Goal: Task Accomplishment & Management: Use online tool/utility

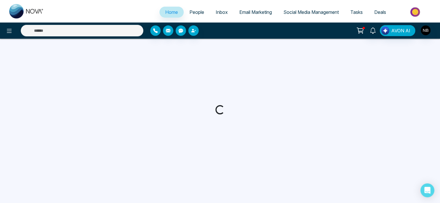
select select "*"
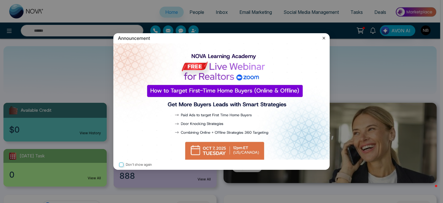
click at [323, 37] on icon at bounding box center [324, 38] width 3 height 3
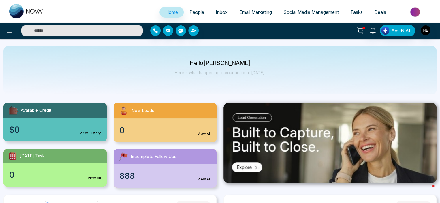
click at [262, 10] on span "Email Marketing" at bounding box center [256, 12] width 33 height 6
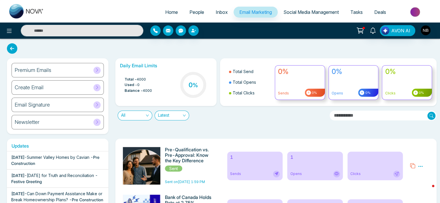
click at [316, 10] on span "Social Media Management" at bounding box center [311, 12] width 55 height 6
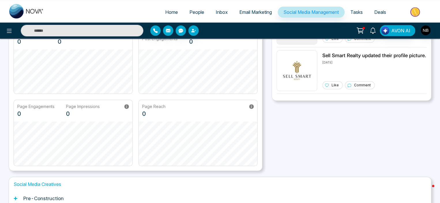
scroll to position [149, 0]
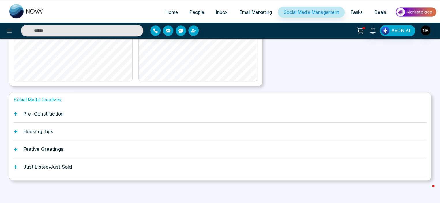
click at [17, 112] on icon at bounding box center [16, 114] width 4 height 4
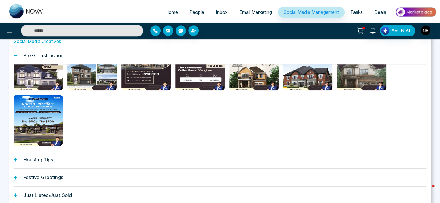
scroll to position [236, 0]
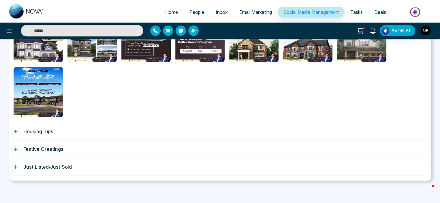
click at [51, 167] on h1 "Just Listed/Just Sold" at bounding box center [47, 167] width 48 height 6
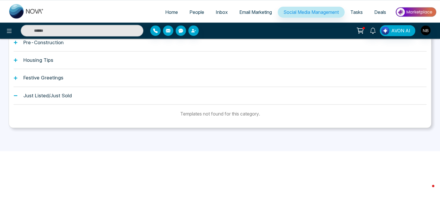
scroll to position [168, 0]
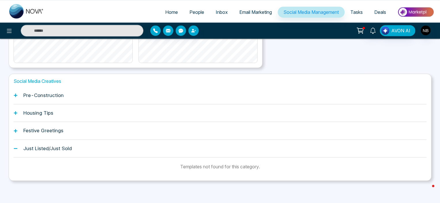
click at [53, 147] on h1 "Just Listed/Just Sold" at bounding box center [47, 148] width 48 height 6
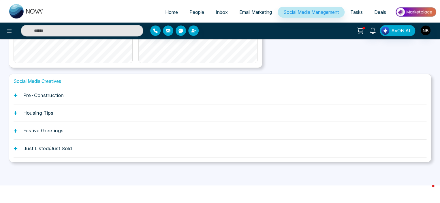
scroll to position [149, 0]
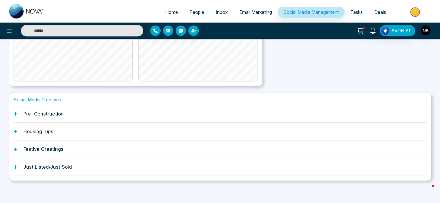
click at [48, 159] on div "Just Listed/Just Sold" at bounding box center [220, 167] width 413 height 18
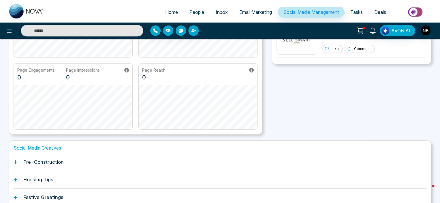
scroll to position [0, 0]
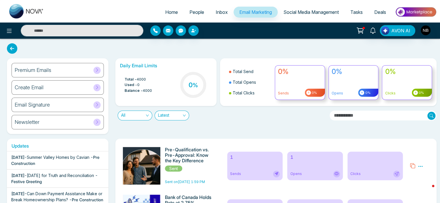
click at [293, 11] on span "Social Media Management" at bounding box center [311, 12] width 55 height 6
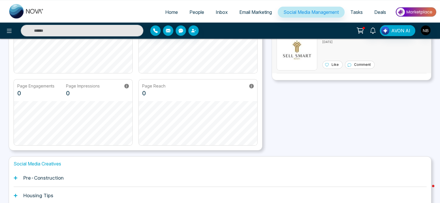
scroll to position [149, 0]
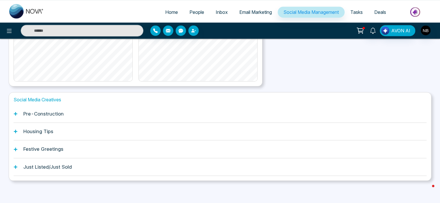
click at [89, 132] on div "Housing Tips" at bounding box center [220, 132] width 413 height 18
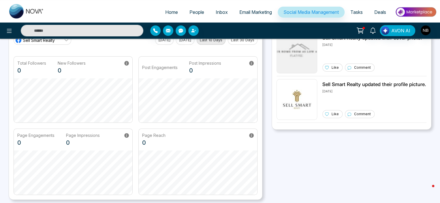
scroll to position [0, 0]
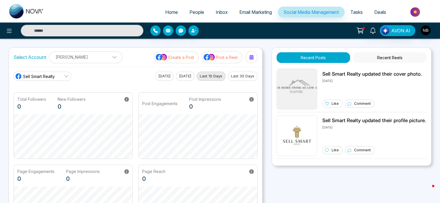
click at [222, 55] on p "Post a Reel" at bounding box center [227, 57] width 22 height 6
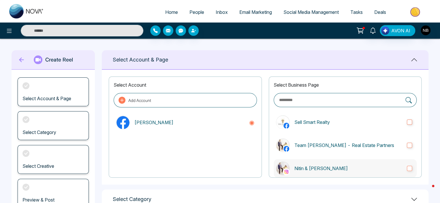
click at [321, 165] on p "Nitin & [PERSON_NAME]" at bounding box center [349, 168] width 108 height 7
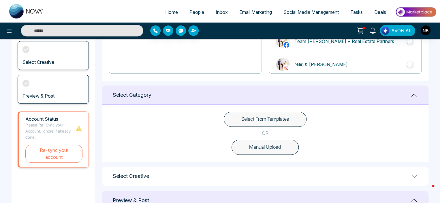
scroll to position [104, 0]
click at [263, 121] on button "Select From Templates" at bounding box center [265, 118] width 83 height 15
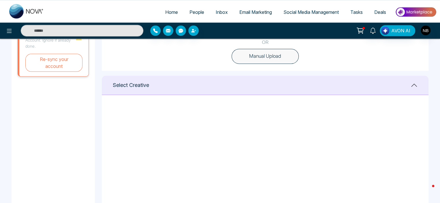
scroll to position [23, 0]
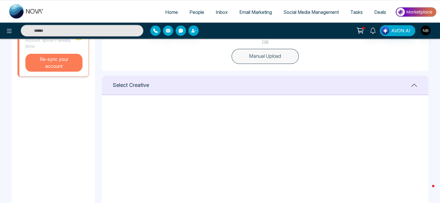
click at [66, 57] on button "Re-sync your account" at bounding box center [53, 63] width 57 height 18
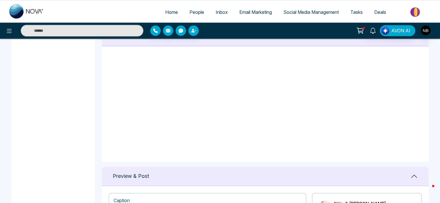
scroll to position [244, 0]
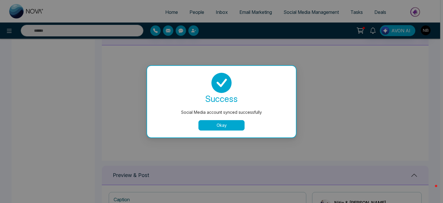
click at [221, 126] on button "Okay" at bounding box center [222, 125] width 46 height 10
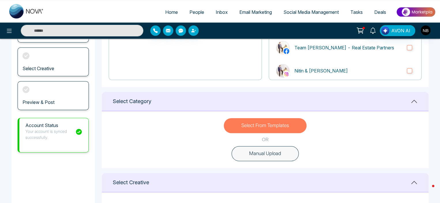
scroll to position [97, 0]
click at [264, 120] on button "Select From Templates" at bounding box center [265, 125] width 83 height 15
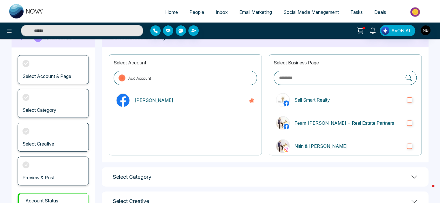
scroll to position [6, 0]
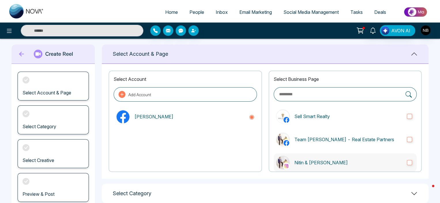
click at [311, 162] on p "Nitin & [PERSON_NAME]" at bounding box center [349, 162] width 108 height 7
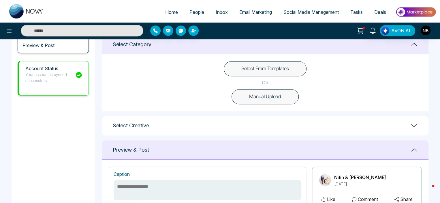
scroll to position [148, 0]
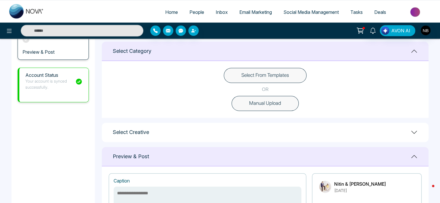
click at [285, 78] on button "Select From Templates" at bounding box center [265, 75] width 83 height 15
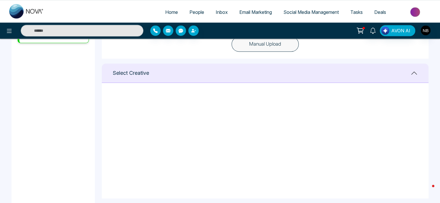
scroll to position [0, 0]
click at [173, 101] on icon at bounding box center [172, 101] width 5 height 6
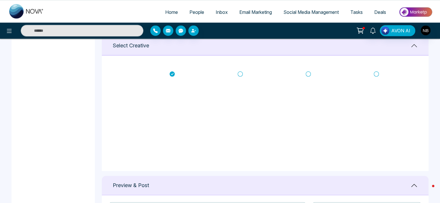
click at [240, 74] on icon at bounding box center [240, 74] width 5 height 6
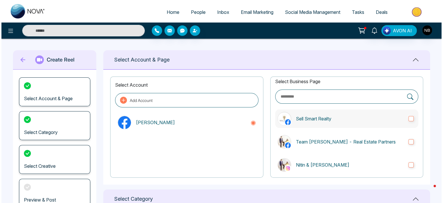
scroll to position [9, 0]
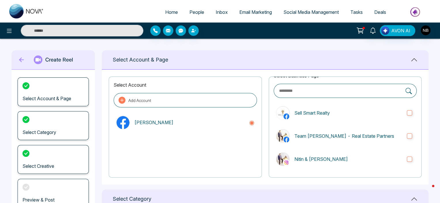
click at [216, 12] on span "Inbox" at bounding box center [222, 12] width 12 height 6
type textarea "**********"
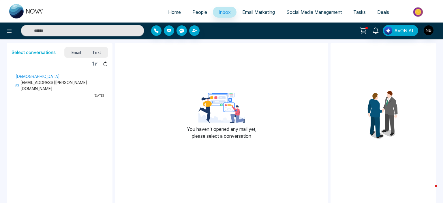
click at [199, 13] on span "People" at bounding box center [199, 12] width 15 height 6
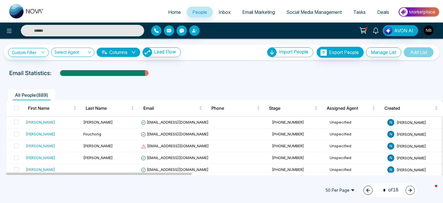
click at [245, 11] on span "Email Marketing" at bounding box center [258, 12] width 33 height 6
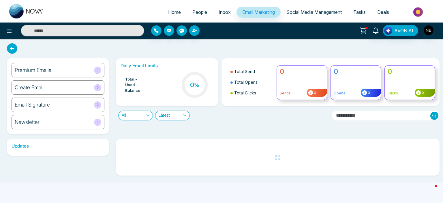
click at [324, 11] on span "Social Media Management" at bounding box center [314, 12] width 55 height 6
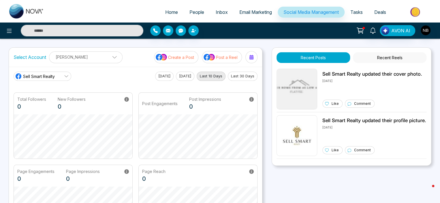
click at [382, 14] on span "Deals" at bounding box center [381, 12] width 12 height 6
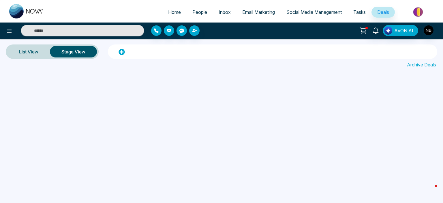
click at [360, 11] on span "Tasks" at bounding box center [360, 12] width 12 height 6
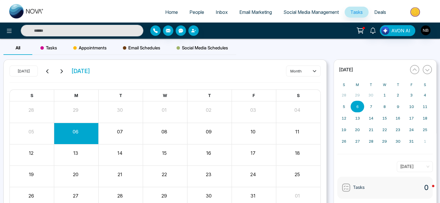
click at [326, 12] on span "Social Media Management" at bounding box center [311, 12] width 55 height 6
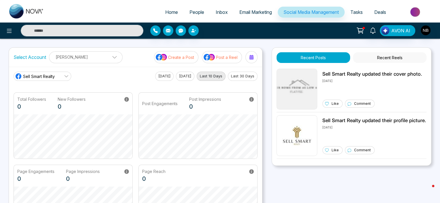
click at [259, 14] on span "Email Marketing" at bounding box center [256, 12] width 33 height 6
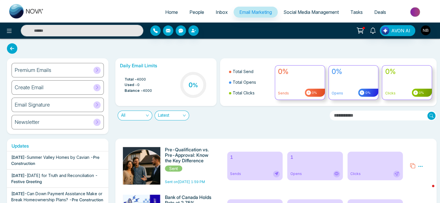
click at [63, 69] on div "Premium Emails" at bounding box center [58, 70] width 92 height 14
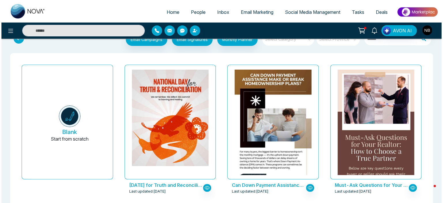
scroll to position [14, 0]
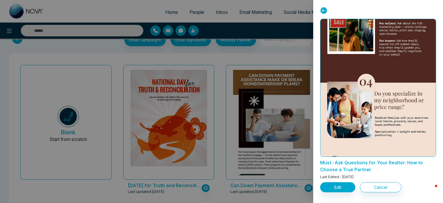
scroll to position [394, 0]
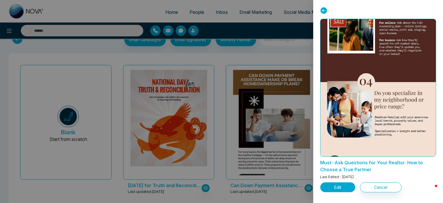
click at [343, 188] on button "Edit" at bounding box center [337, 187] width 35 height 10
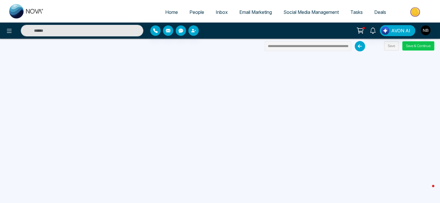
click at [415, 45] on button "Save & Continue" at bounding box center [419, 45] width 32 height 9
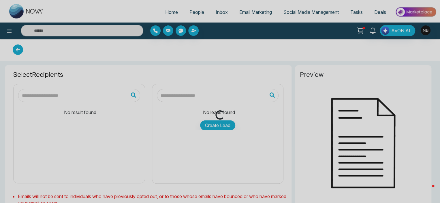
type input "**********"
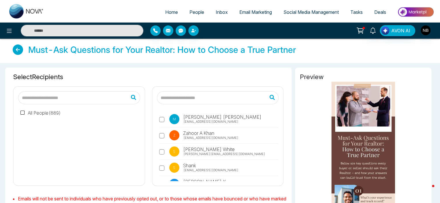
click at [19, 44] on icon at bounding box center [18, 49] width 10 height 10
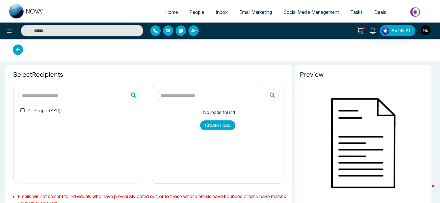
type input "**********"
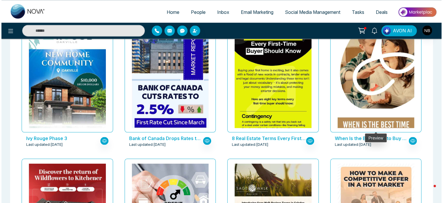
scroll to position [472, 0]
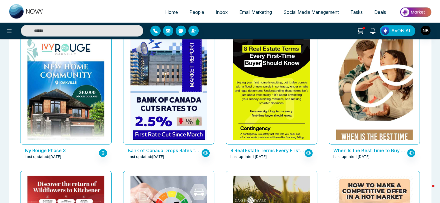
click at [382, 149] on p "When Is the Best Time to Buy a Home?" at bounding box center [371, 150] width 74 height 7
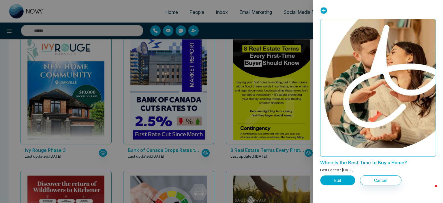
click at [344, 179] on button "Edit" at bounding box center [337, 180] width 35 height 10
